Goal: Information Seeking & Learning: Learn about a topic

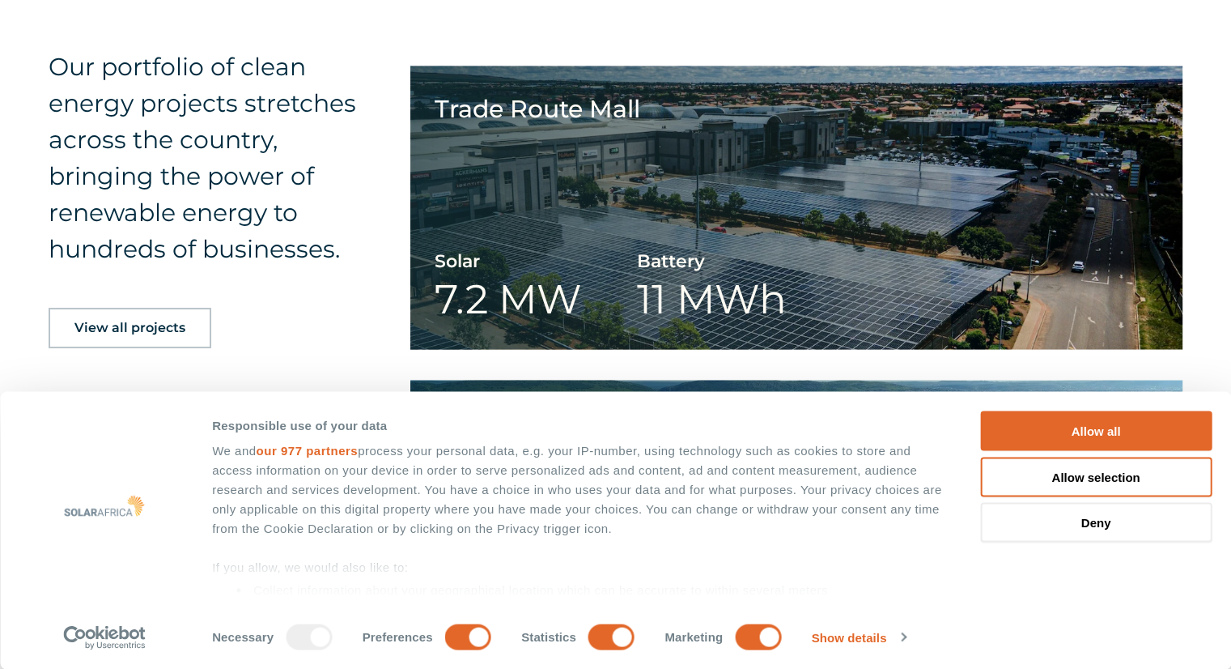
scroll to position [3078, 0]
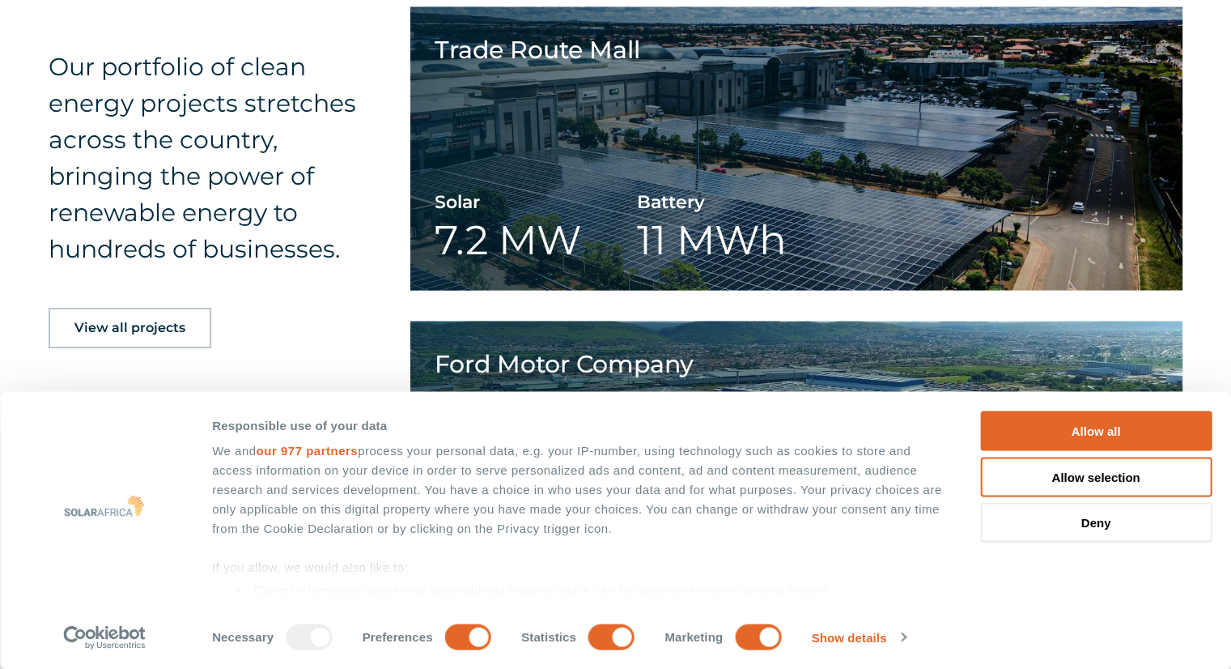
click at [1219, 461] on div "Consent Details Ad Settings About Responsible use of your data We and our 977 p…" at bounding box center [615, 531] width 1231 height 278
click at [1030, 444] on button "Allow all" at bounding box center [1095, 431] width 231 height 40
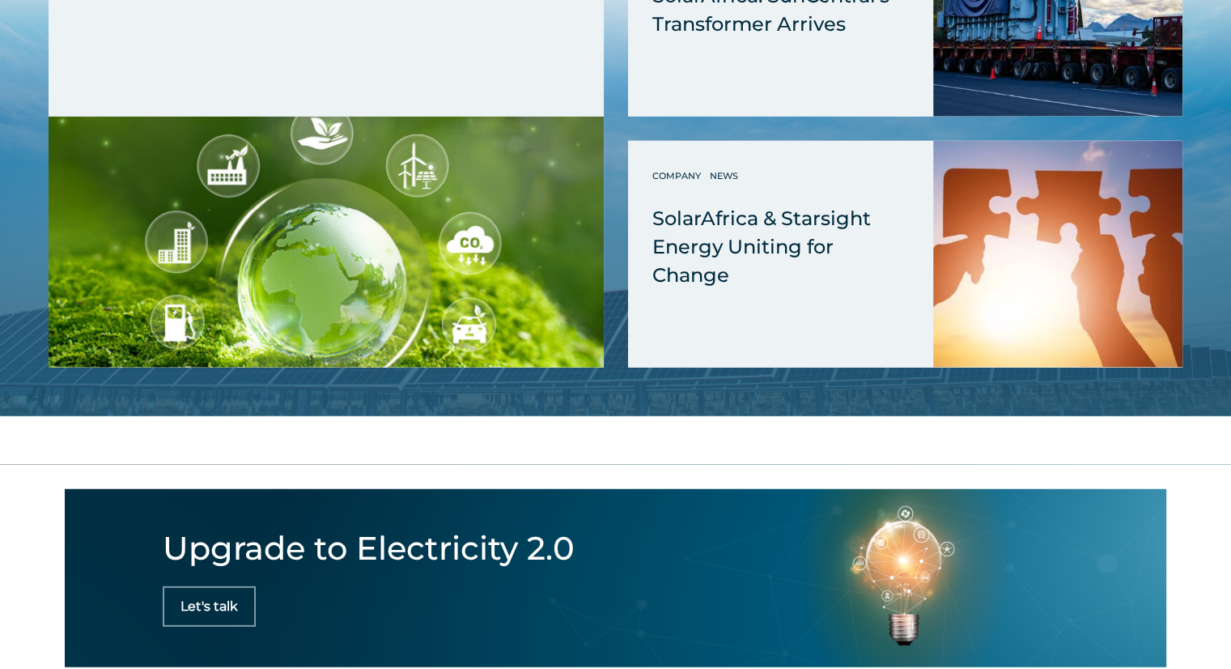
scroll to position [4436, 0]
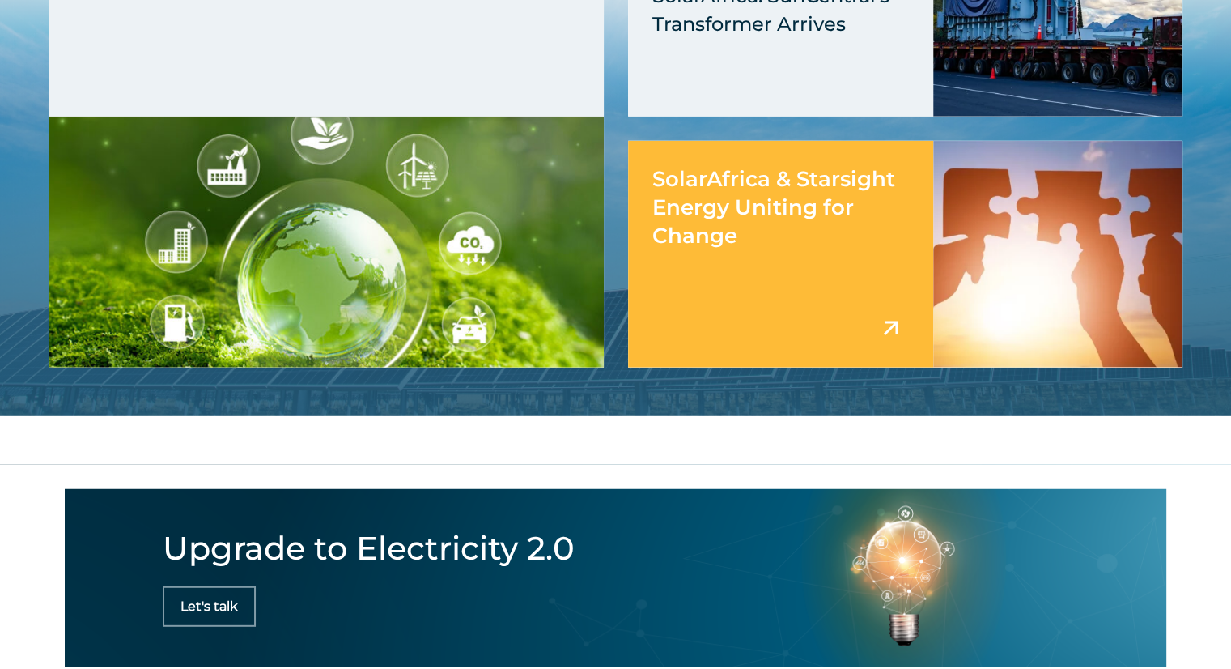
click at [750, 169] on span "SolarAfrica & Starsight Energy Uniting for Change" at bounding box center [773, 207] width 243 height 83
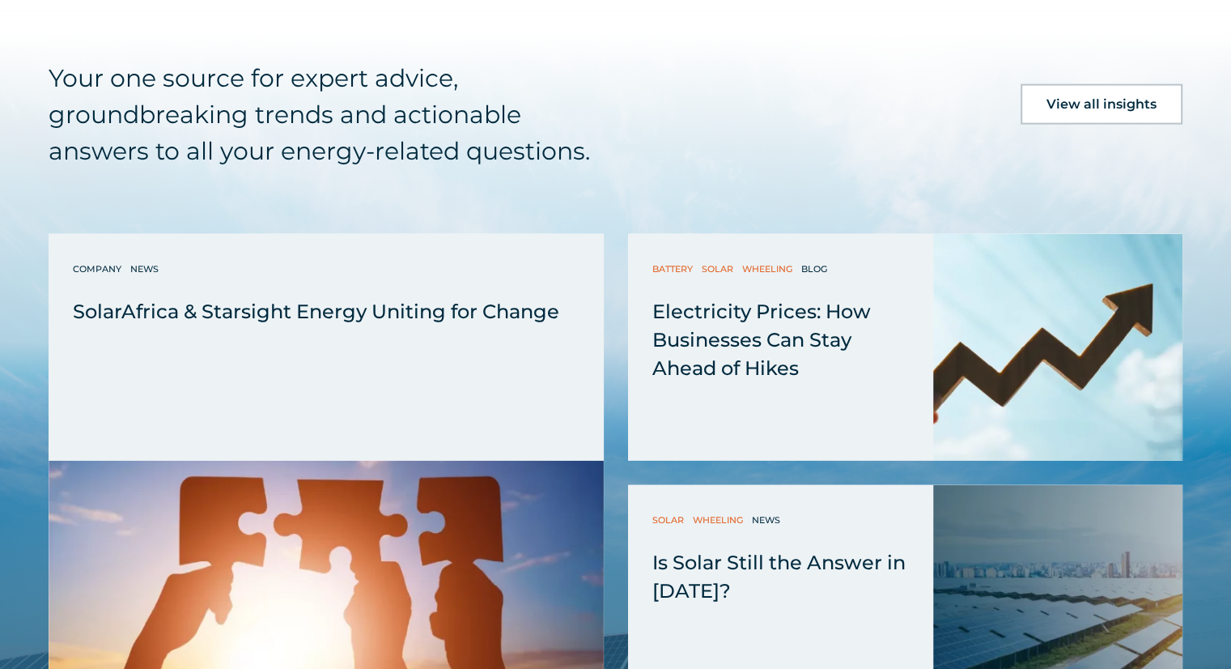
scroll to position [3702, 0]
